Goal: Check status: Check status

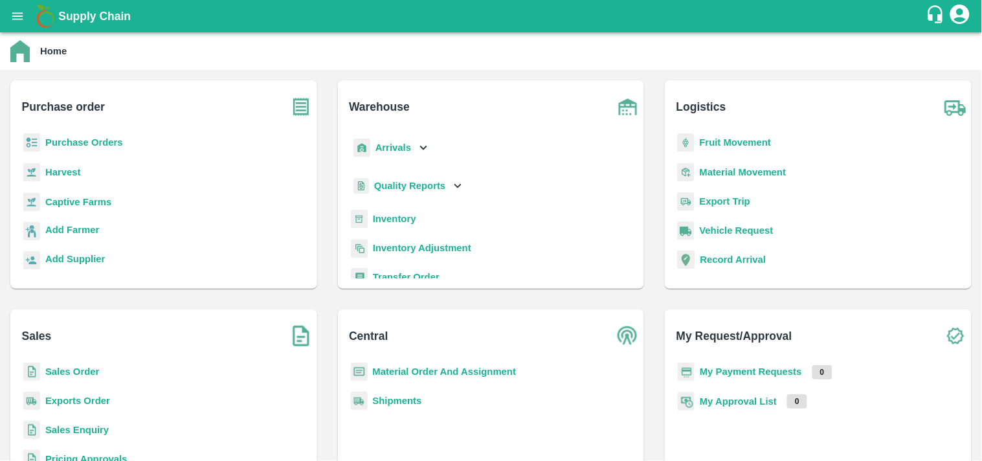
click at [121, 145] on b "Purchase Orders" at bounding box center [84, 142] width 78 height 10
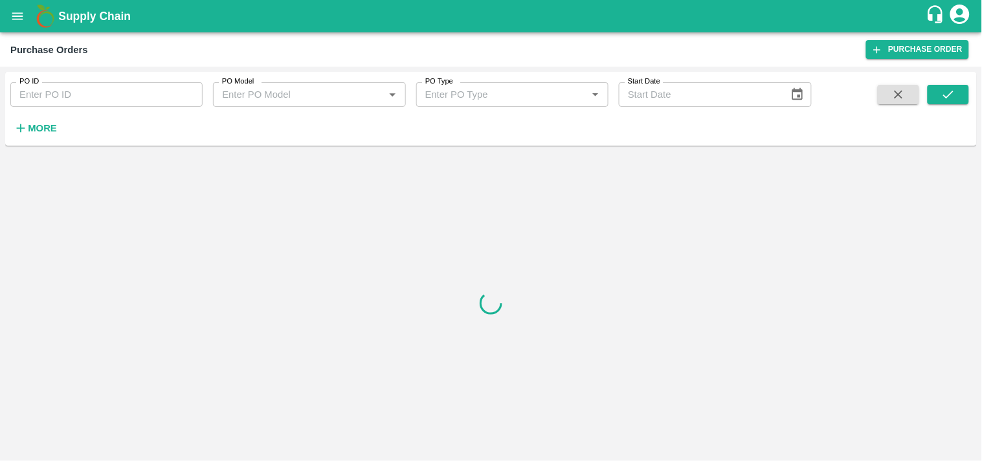
click at [85, 93] on input "PO ID" at bounding box center [106, 94] width 192 height 25
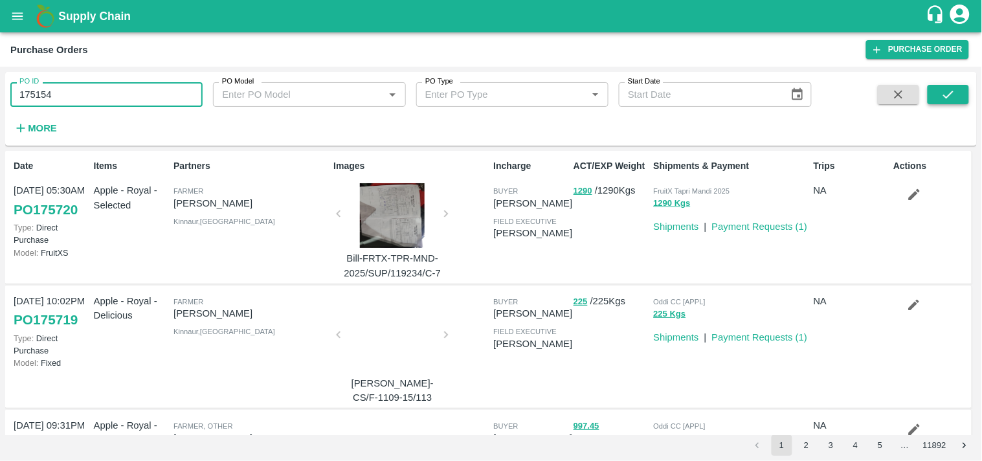
type input "175154"
click at [942, 101] on icon "submit" at bounding box center [948, 94] width 14 height 14
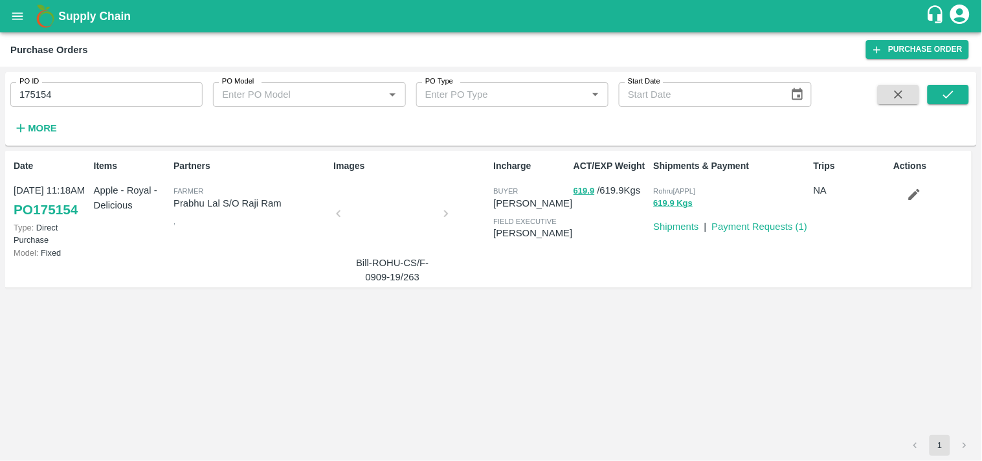
click at [399, 228] on div at bounding box center [392, 217] width 97 height 69
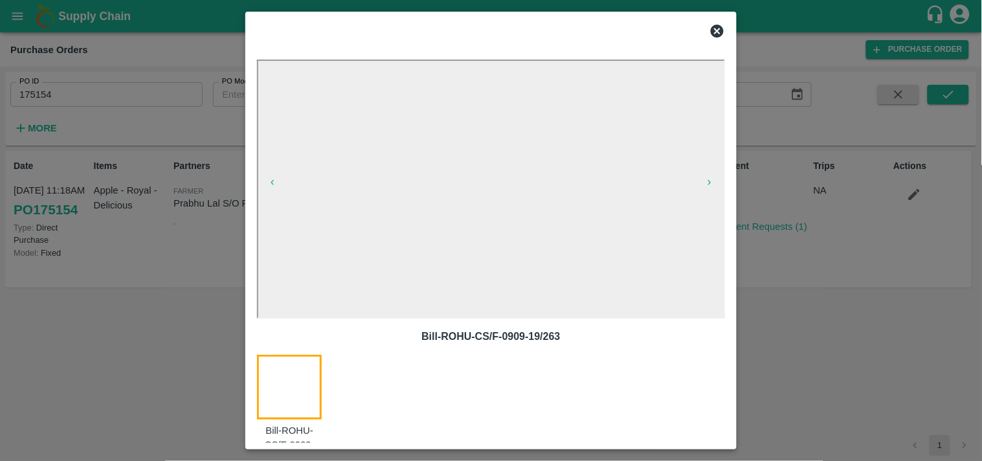
click at [720, 32] on icon at bounding box center [717, 31] width 13 height 13
